Goal: Information Seeking & Learning: Learn about a topic

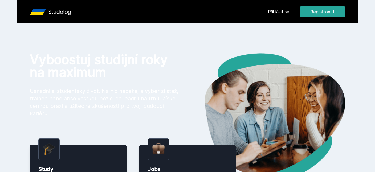
click at [278, 17] on div "[PERSON_NAME] dostávat tipy ohledně studia, nových testů, hodnocení učitelů a p…" at bounding box center [187, 23] width 375 height 47
click at [192, 32] on button "Ne" at bounding box center [188, 34] width 19 height 13
click at [274, 9] on link "Přihlásit se" at bounding box center [278, 12] width 21 height 6
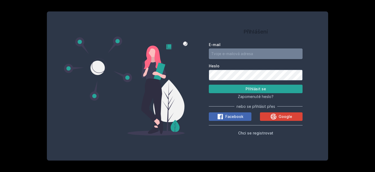
click at [249, 51] on input "E-mail" at bounding box center [256, 53] width 94 height 11
click at [276, 115] on icon at bounding box center [273, 116] width 6 height 6
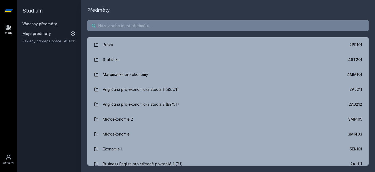
click at [190, 26] on input "search" at bounding box center [227, 25] width 281 height 11
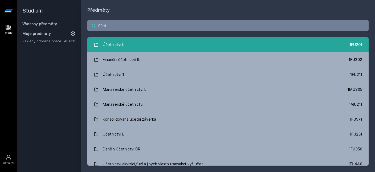
type input "účet"
click at [149, 49] on link "Účetnictví I. 1FU201" at bounding box center [227, 44] width 281 height 15
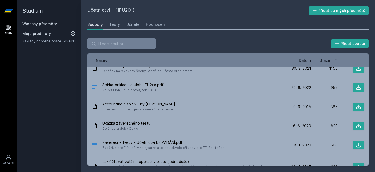
scroll to position [53, 0]
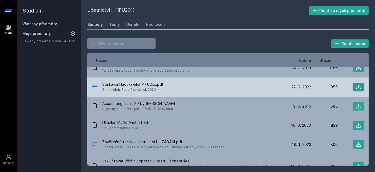
click at [358, 88] on icon at bounding box center [358, 87] width 5 height 5
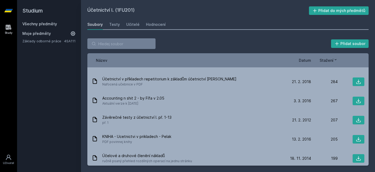
scroll to position [0, 0]
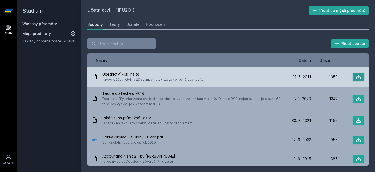
click at [359, 77] on icon at bounding box center [358, 76] width 5 height 5
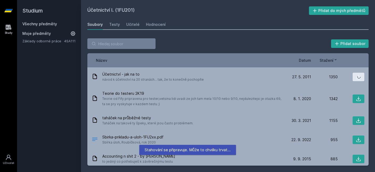
click at [325, 60] on span "Stažení" at bounding box center [327, 61] width 14 height 6
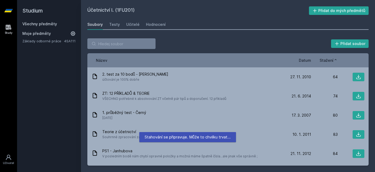
click at [325, 60] on span "Stažení" at bounding box center [327, 61] width 14 height 6
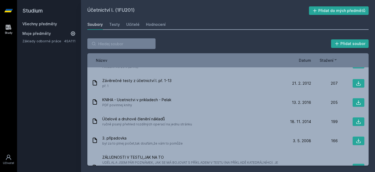
scroll to position [254, 0]
